Goal: Task Accomplishment & Management: Use online tool/utility

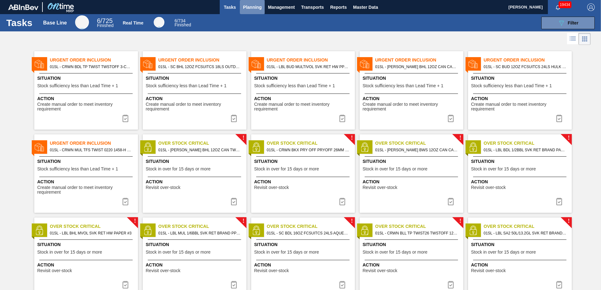
click at [251, 5] on span "Planning" at bounding box center [252, 7] width 19 height 8
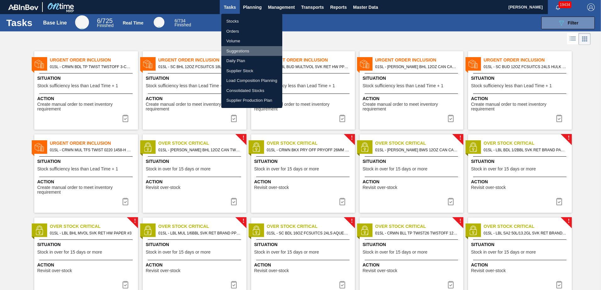
click at [240, 49] on li "Suggestions" at bounding box center [251, 51] width 61 height 10
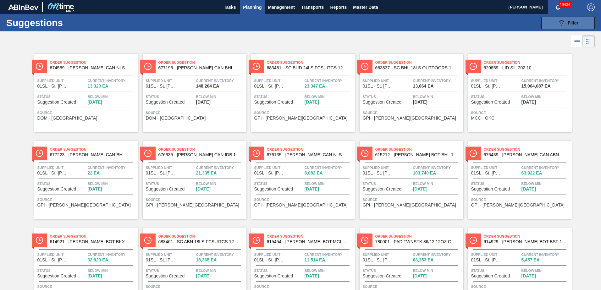
click at [575, 20] on div "089F7B8B-B2A5-4AFE-B5C0-19BA573D28AC Filter" at bounding box center [568, 23] width 21 height 8
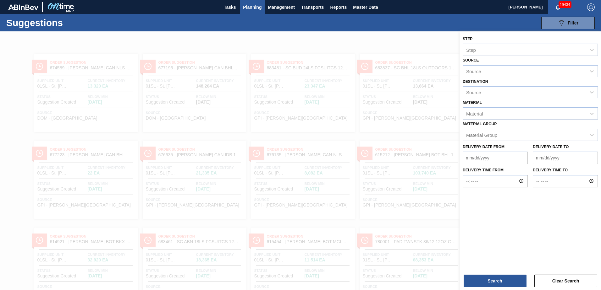
click at [349, 26] on div "Suggestions 089F7B8B-B2A5-4AFE-B5C0-19BA573D28AC Filter Step Step Source Source…" at bounding box center [300, 22] width 601 height 17
click at [234, 12] on button "Tasks" at bounding box center [230, 7] width 20 height 14
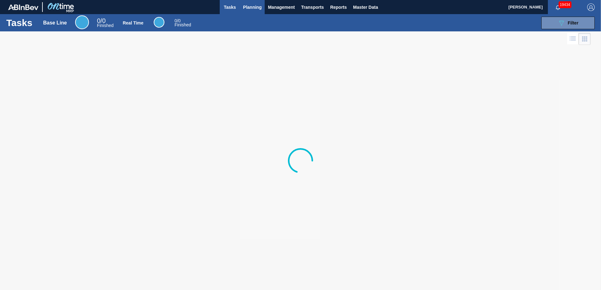
click at [249, 7] on span "Planning" at bounding box center [252, 7] width 19 height 8
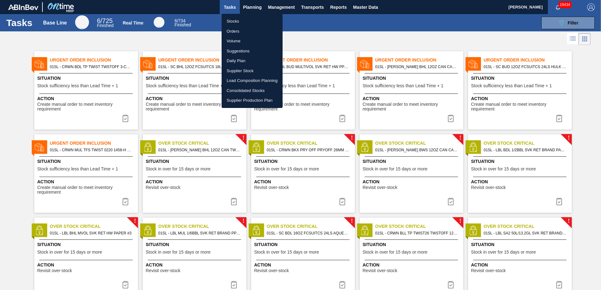
click at [367, 30] on div at bounding box center [300, 145] width 601 height 290
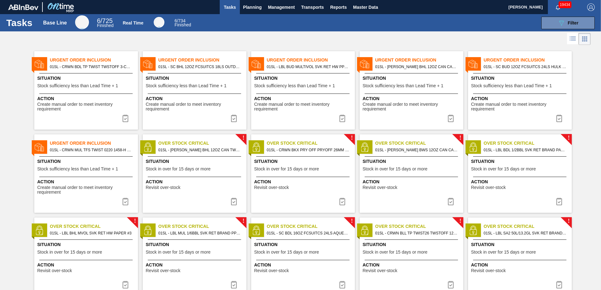
click at [584, 40] on icon at bounding box center [585, 39] width 8 height 8
click at [572, 41] on icon at bounding box center [573, 40] width 5 height 0
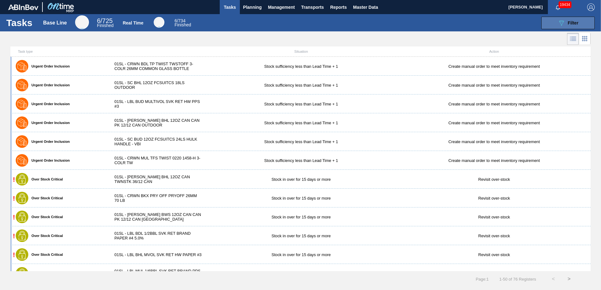
click at [570, 23] on span "Filter" at bounding box center [573, 22] width 11 height 5
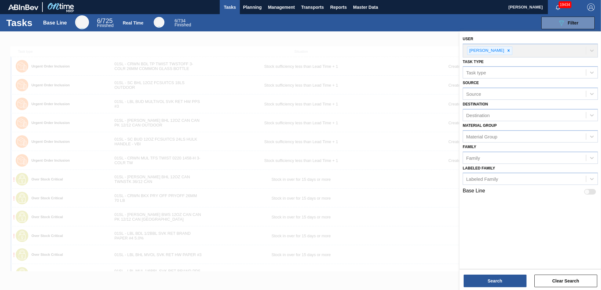
click at [495, 145] on div "Family Family" at bounding box center [530, 153] width 135 height 21
click at [495, 138] on div "Material Group" at bounding box center [481, 136] width 31 height 5
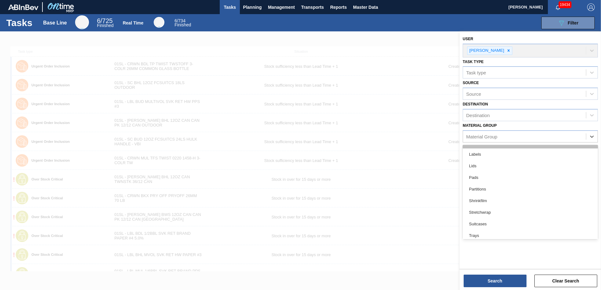
scroll to position [71, 0]
click at [468, 152] on div "Labels" at bounding box center [530, 151] width 135 height 12
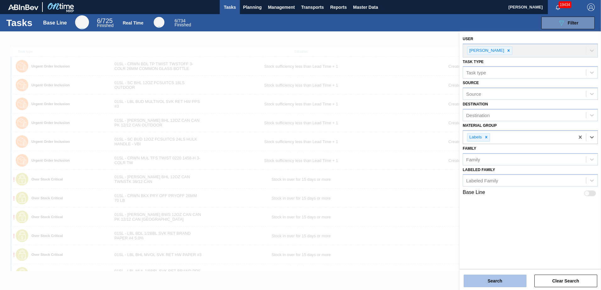
click at [476, 280] on button "Search" at bounding box center [495, 281] width 63 height 13
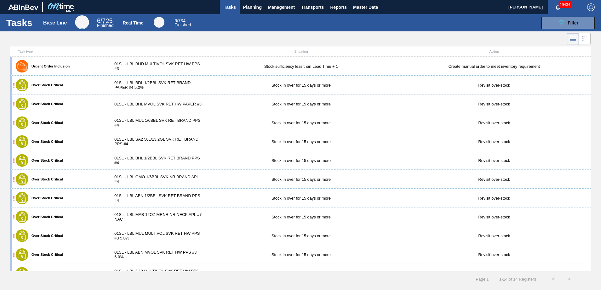
click at [141, 60] on div "Urgent Order Inclusion 01SL - LBL BUD MULTIVOL SVK RET HW PPS #3 Stock sufficie…" at bounding box center [300, 66] width 580 height 19
